Goal: Information Seeking & Learning: Learn about a topic

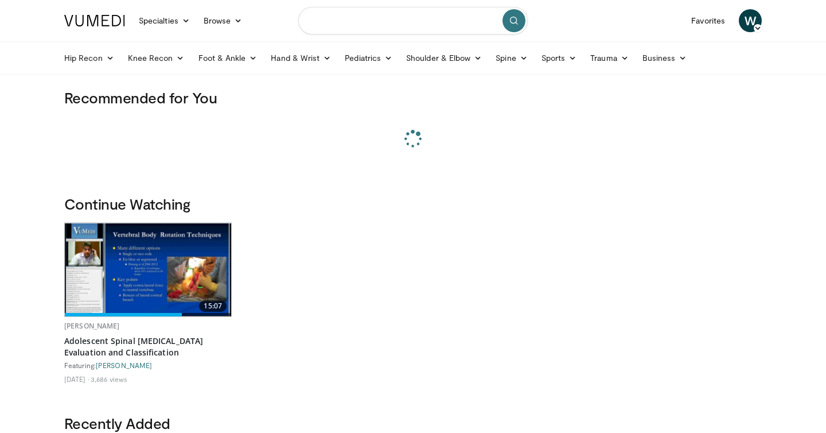
click at [360, 21] on input "Search topics, interventions" at bounding box center [413, 21] width 230 height 28
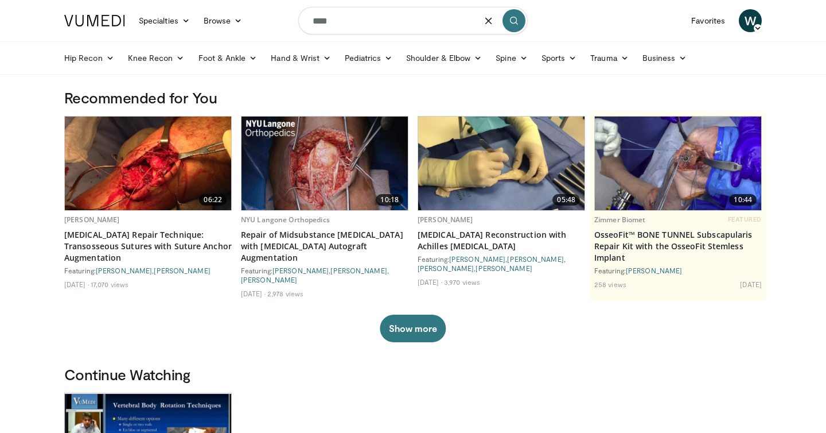
type input "****"
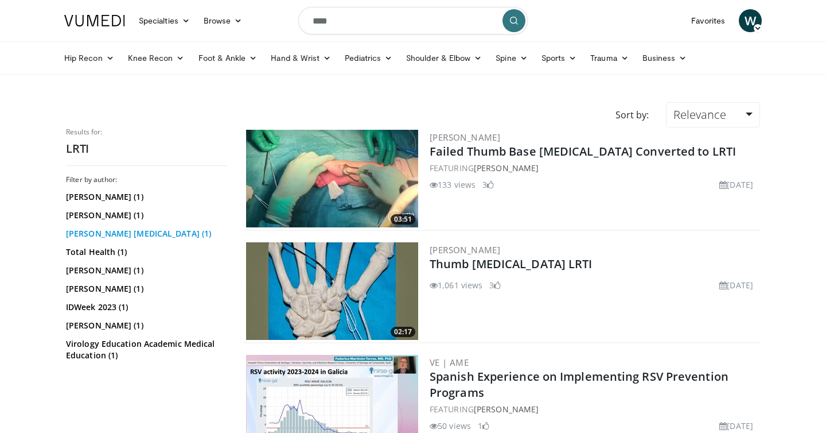
click at [116, 231] on link "Rothman Hand Surgery (1)" at bounding box center [145, 233] width 158 height 11
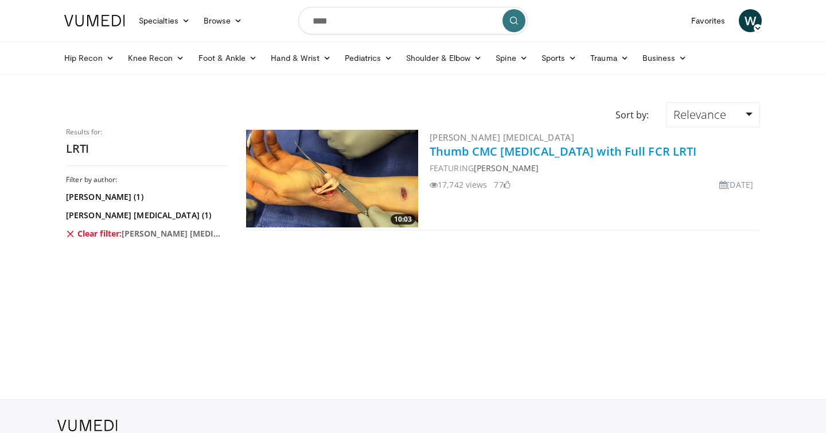
click at [512, 150] on link "Thumb CMC [MEDICAL_DATA] with Full FCR LRTI" at bounding box center [563, 150] width 267 height 15
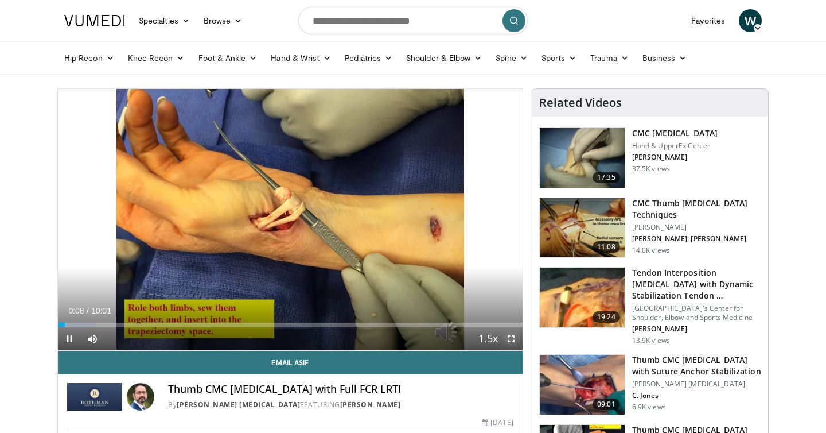
click at [512, 339] on span "Video Player" at bounding box center [511, 338] width 23 height 23
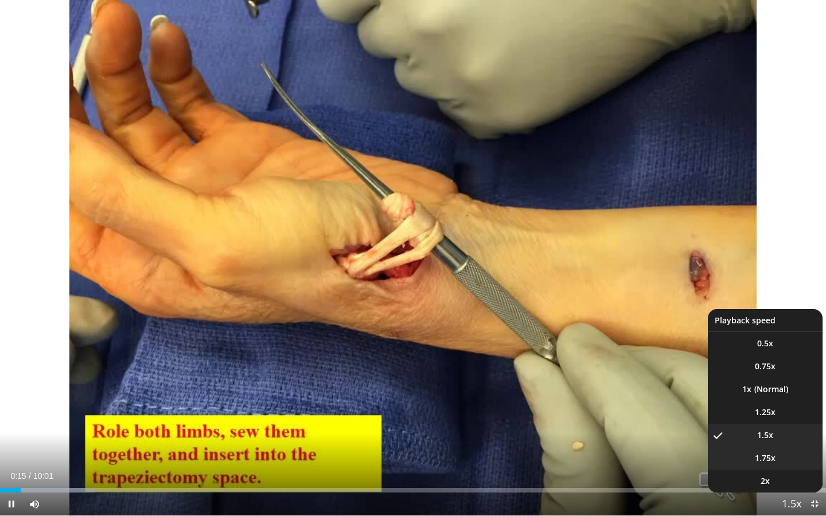
click at [769, 432] on span "1.75x" at bounding box center [765, 458] width 21 height 11
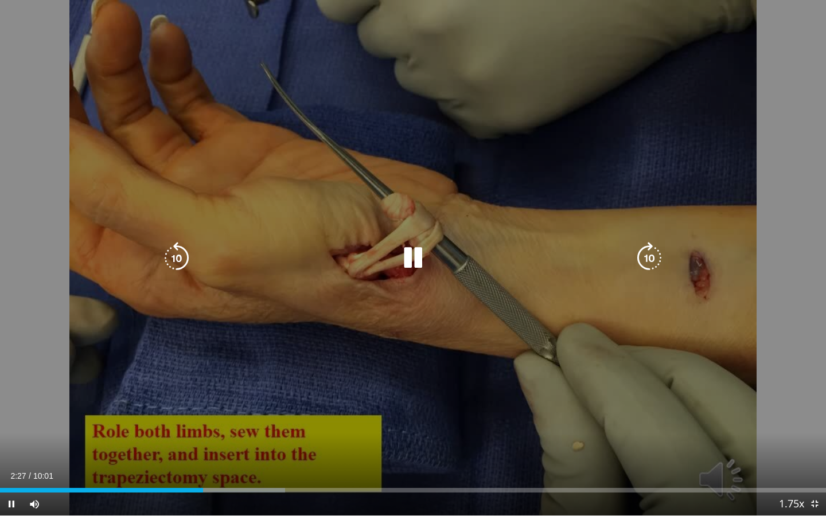
click at [826, 54] on div "10 seconds Tap to unmute" at bounding box center [413, 258] width 826 height 516
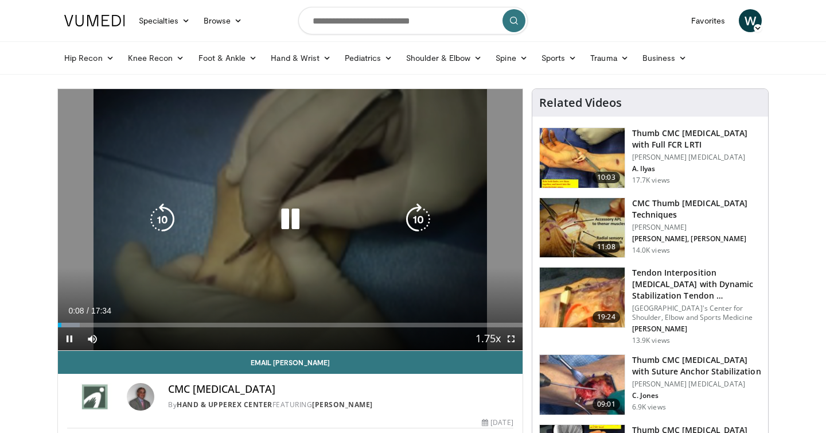
click at [306, 159] on div "10 seconds Tap to unmute" at bounding box center [290, 219] width 465 height 261
